Goal: Transaction & Acquisition: Purchase product/service

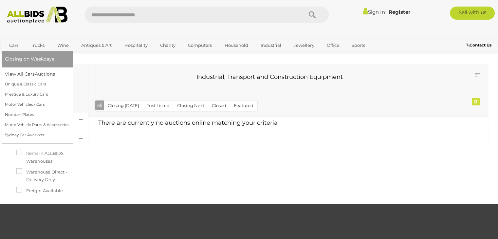
click at [13, 44] on link "Cars" at bounding box center [14, 45] width 18 height 11
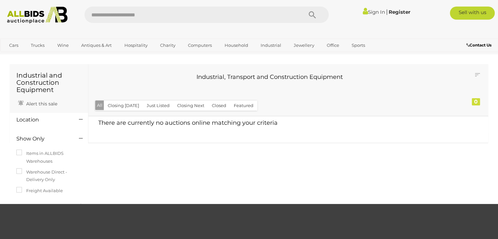
click at [32, 18] on img at bounding box center [37, 15] width 67 height 17
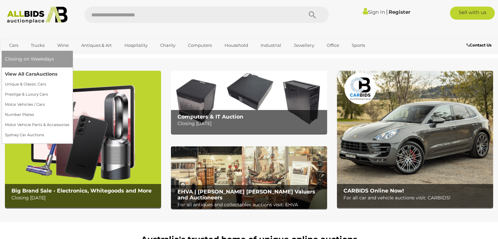
click at [18, 74] on link "View All Cars Auctions" at bounding box center [37, 74] width 64 height 10
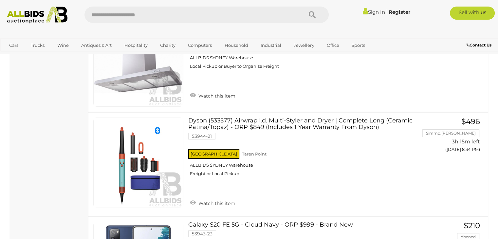
scroll to position [5074, 0]
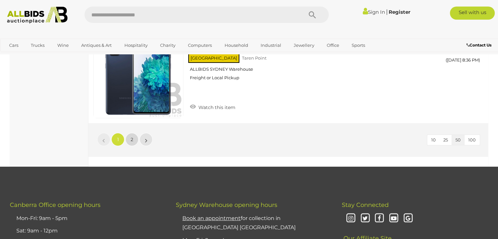
click at [137, 133] on link "2" at bounding box center [131, 139] width 13 height 13
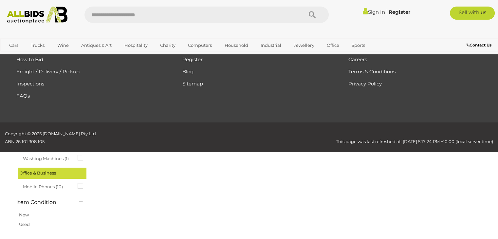
scroll to position [33, 0]
